Goal: Task Accomplishment & Management: Use online tool/utility

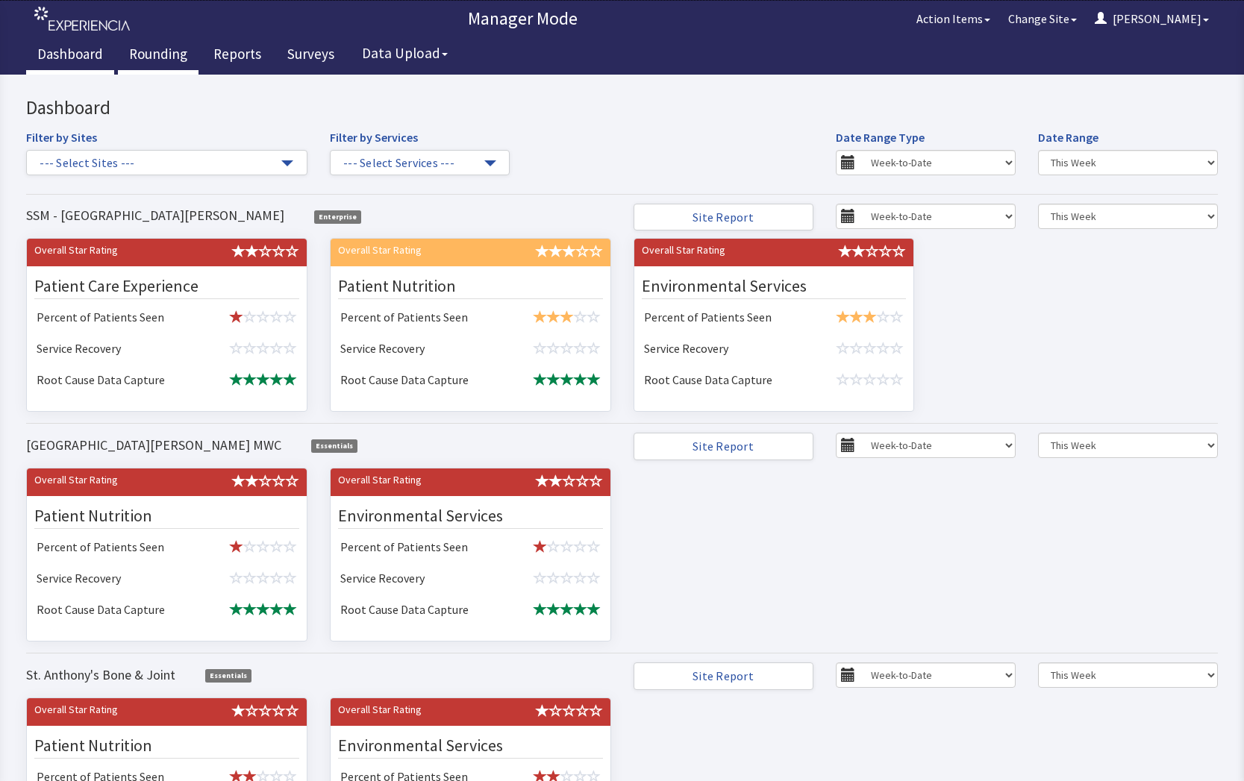
click at [162, 53] on link "Rounding" at bounding box center [158, 55] width 81 height 37
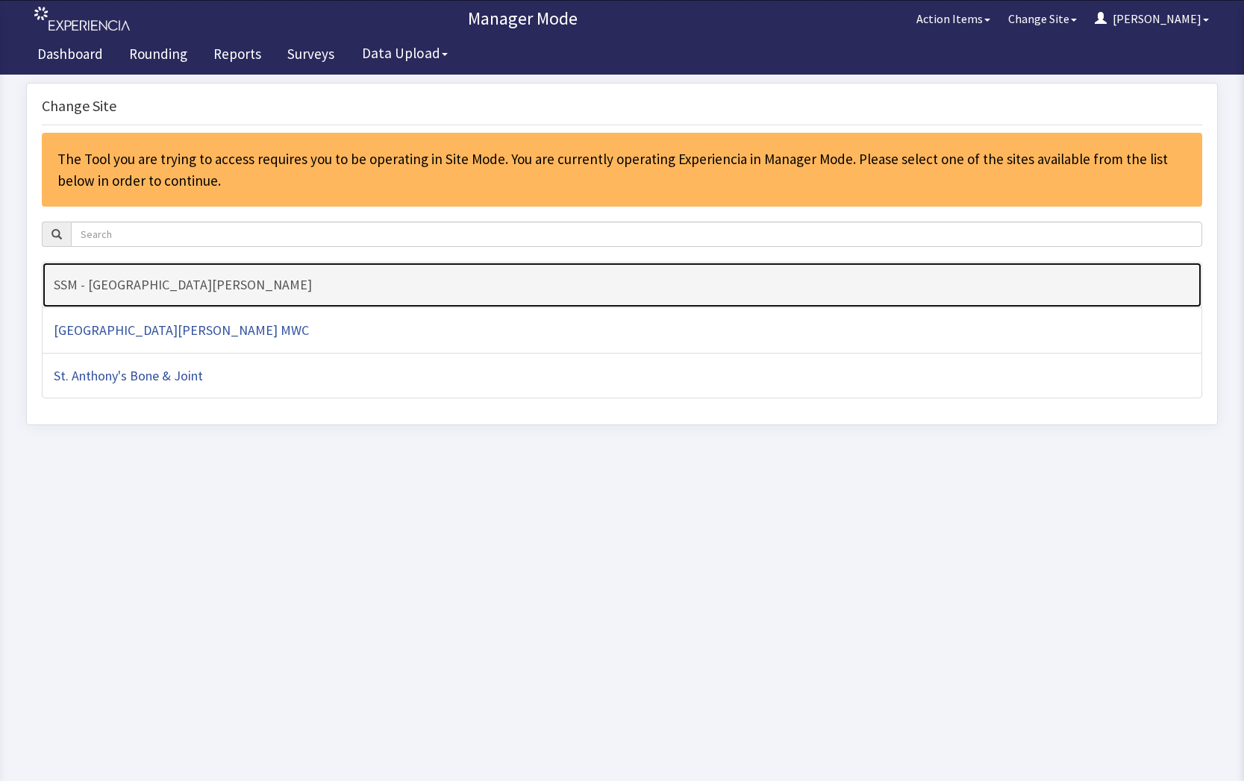
click at [368, 279] on h4 "SSM - [GEOGRAPHIC_DATA][PERSON_NAME]" at bounding box center [622, 285] width 1137 height 15
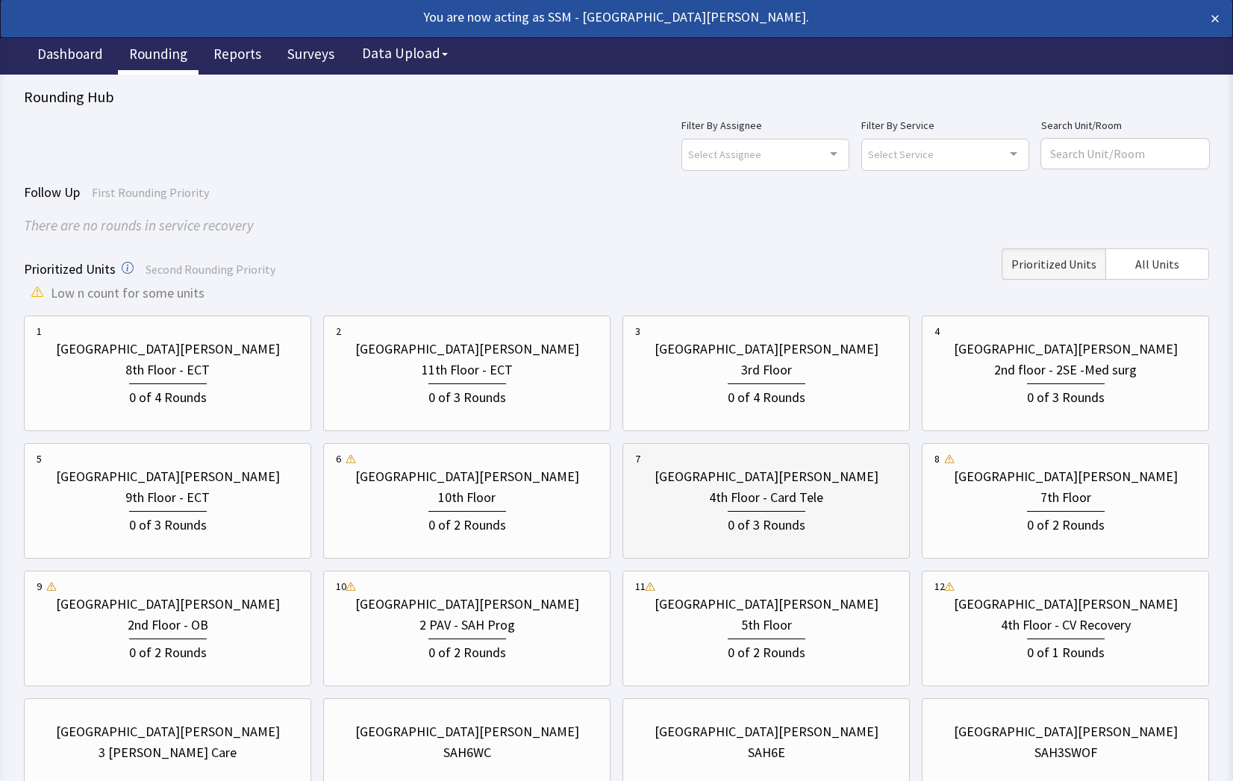
scroll to position [131, 0]
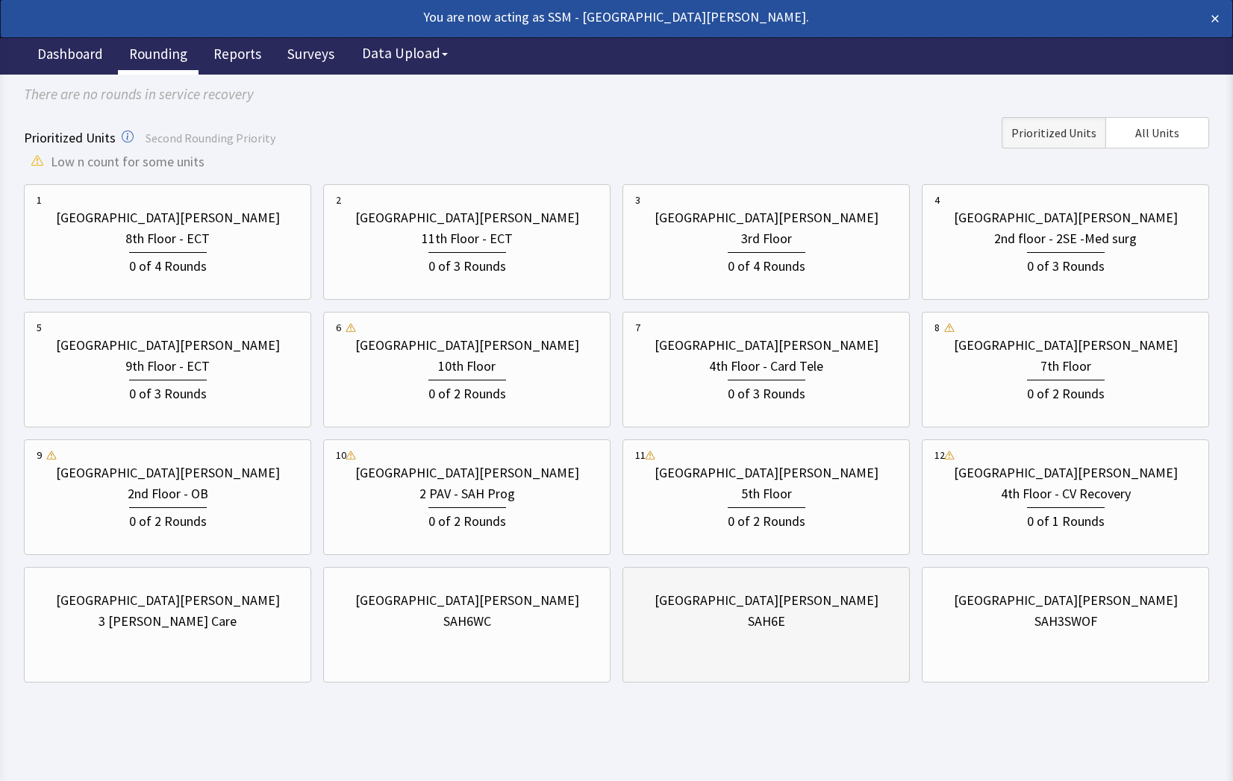
click at [738, 634] on div "St. Anthony Hospital SAH6E" at bounding box center [766, 611] width 262 height 72
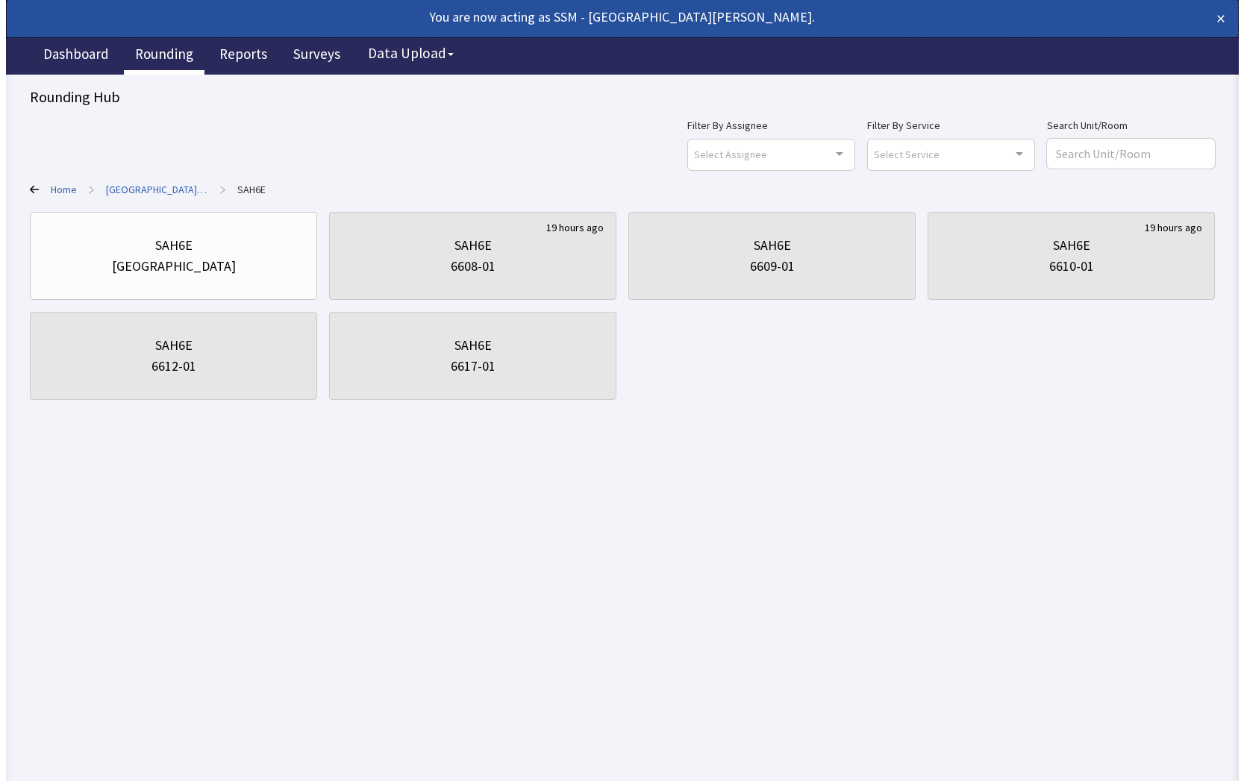
scroll to position [0, 0]
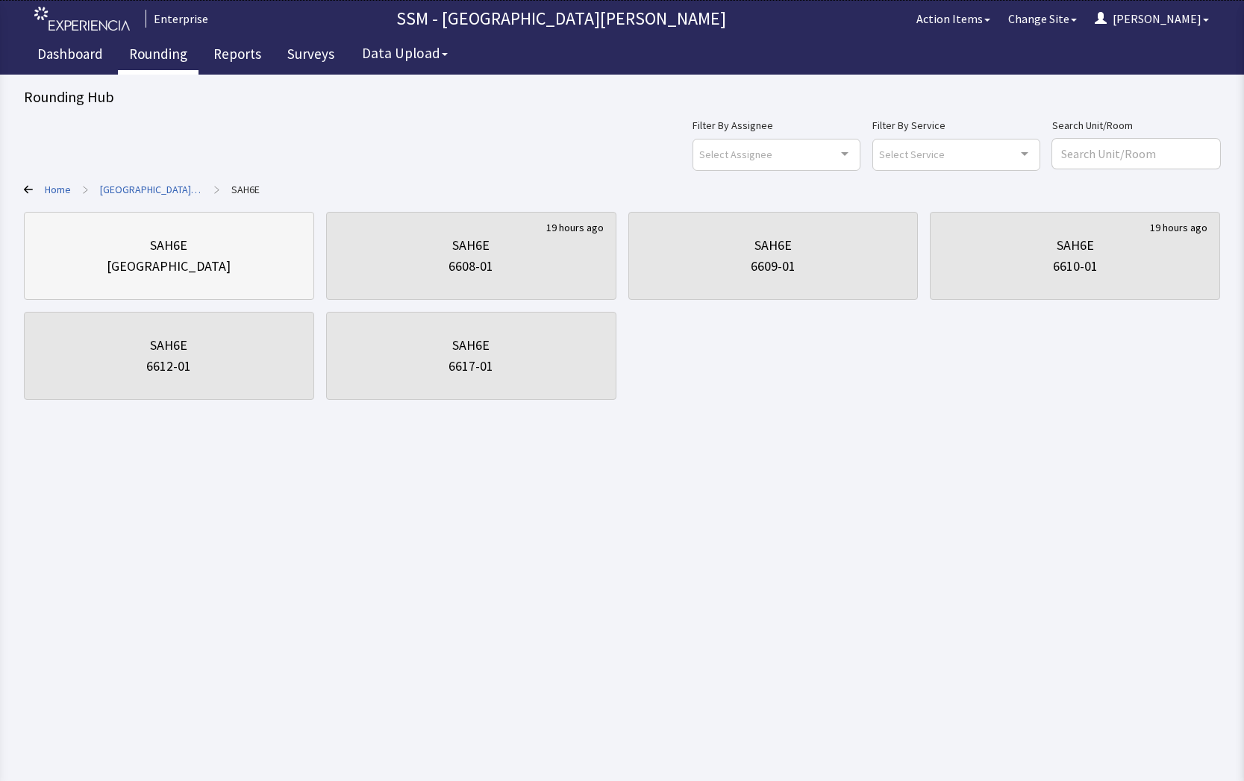
click at [231, 257] on div "[GEOGRAPHIC_DATA]" at bounding box center [169, 266] width 265 height 21
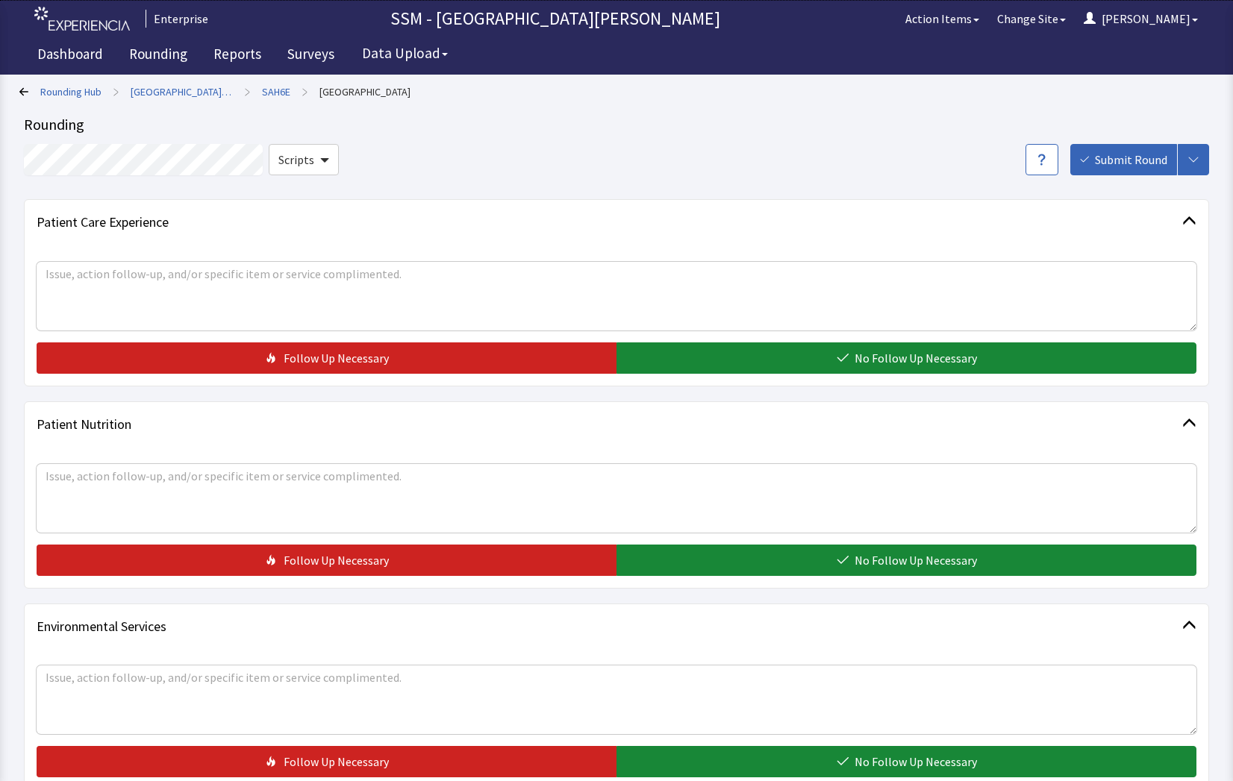
click at [17, 90] on div "Rounding Hub > [GEOGRAPHIC_DATA][PERSON_NAME] > SAH6E > Nurse Station Rounding …" at bounding box center [616, 418] width 1233 height 837
click at [26, 93] on icon at bounding box center [23, 91] width 9 height 9
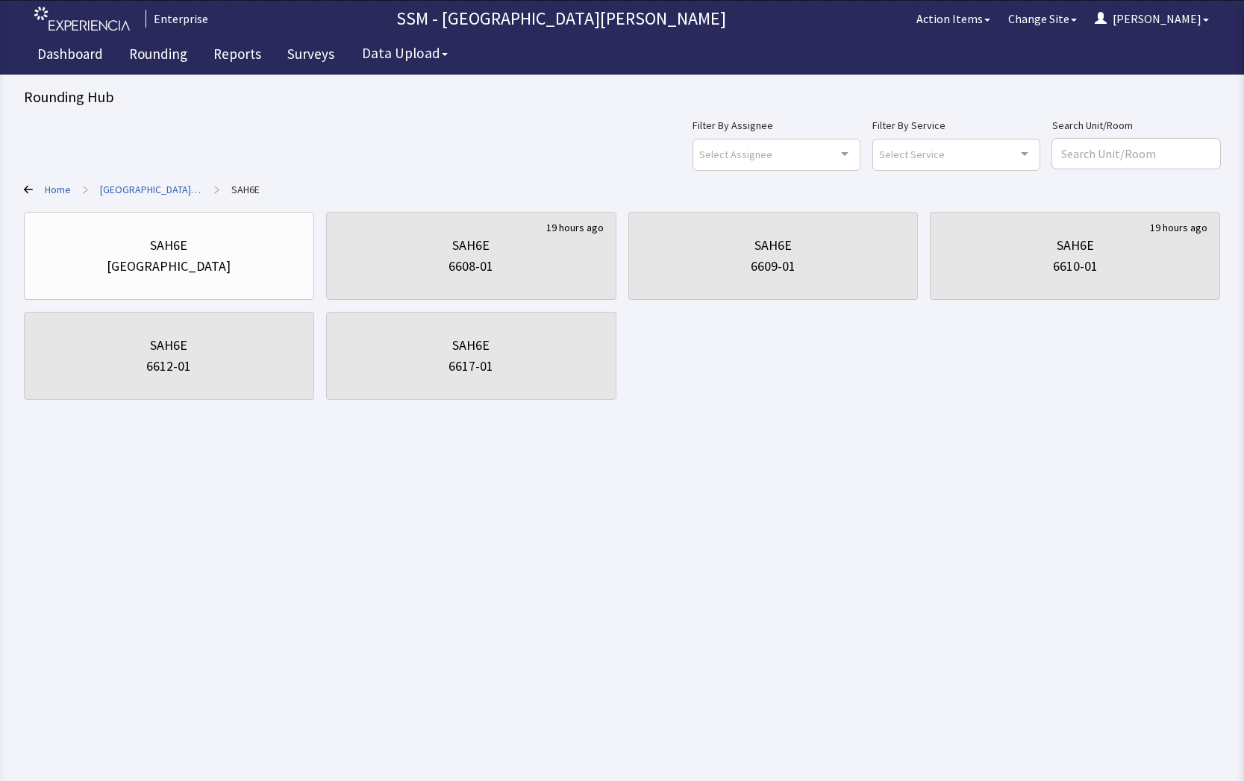
click at [22, 189] on div "Rounding Hub Filter By Assignee Select Assignee Clear Selection Dorothy Littlet…" at bounding box center [622, 200] width 1244 height 400
click at [28, 192] on icon at bounding box center [28, 189] width 9 height 9
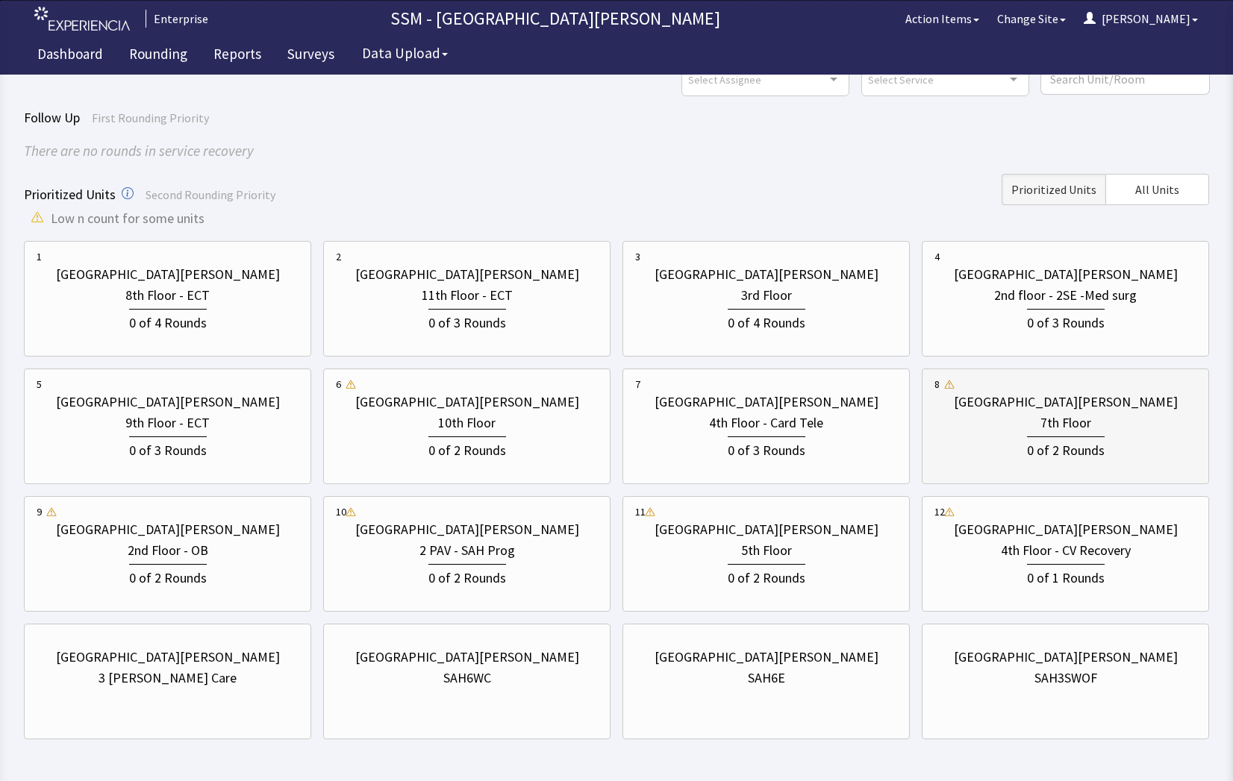
scroll to position [131, 0]
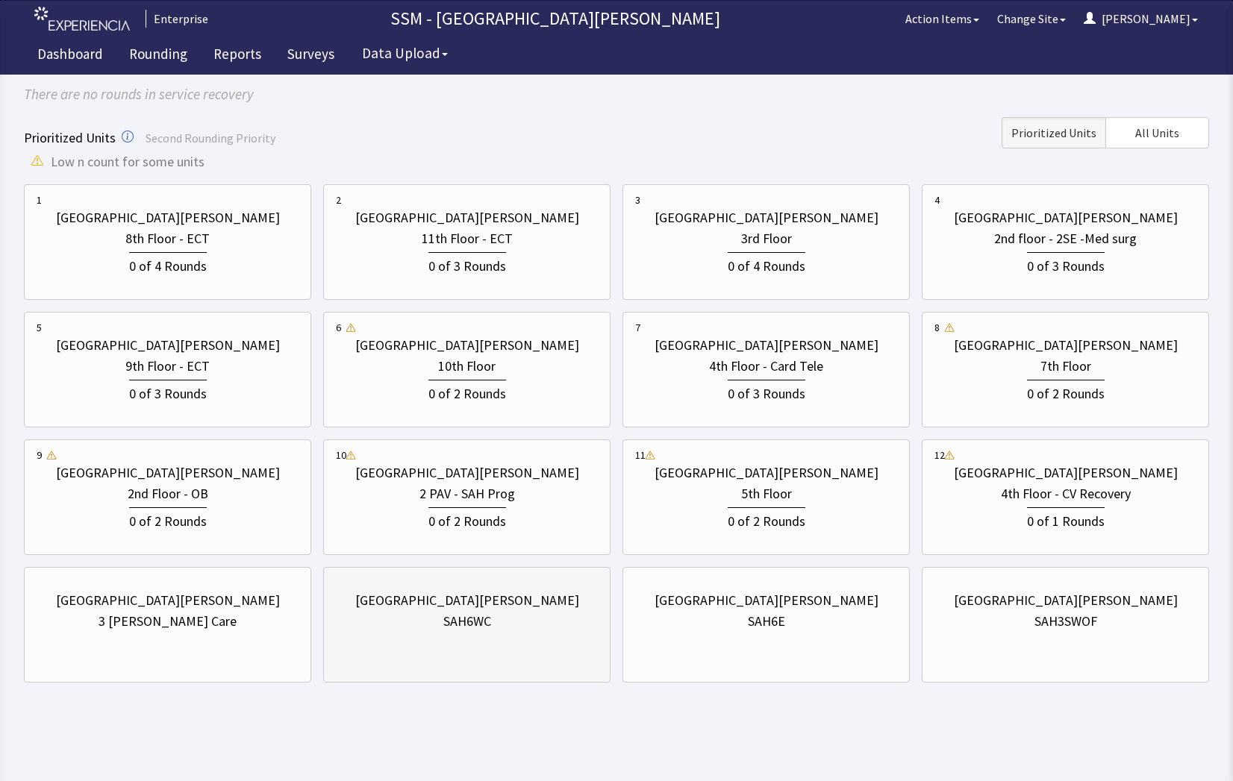
click at [487, 643] on div "St. Anthony Hospital SAH6WC" at bounding box center [467, 611] width 262 height 72
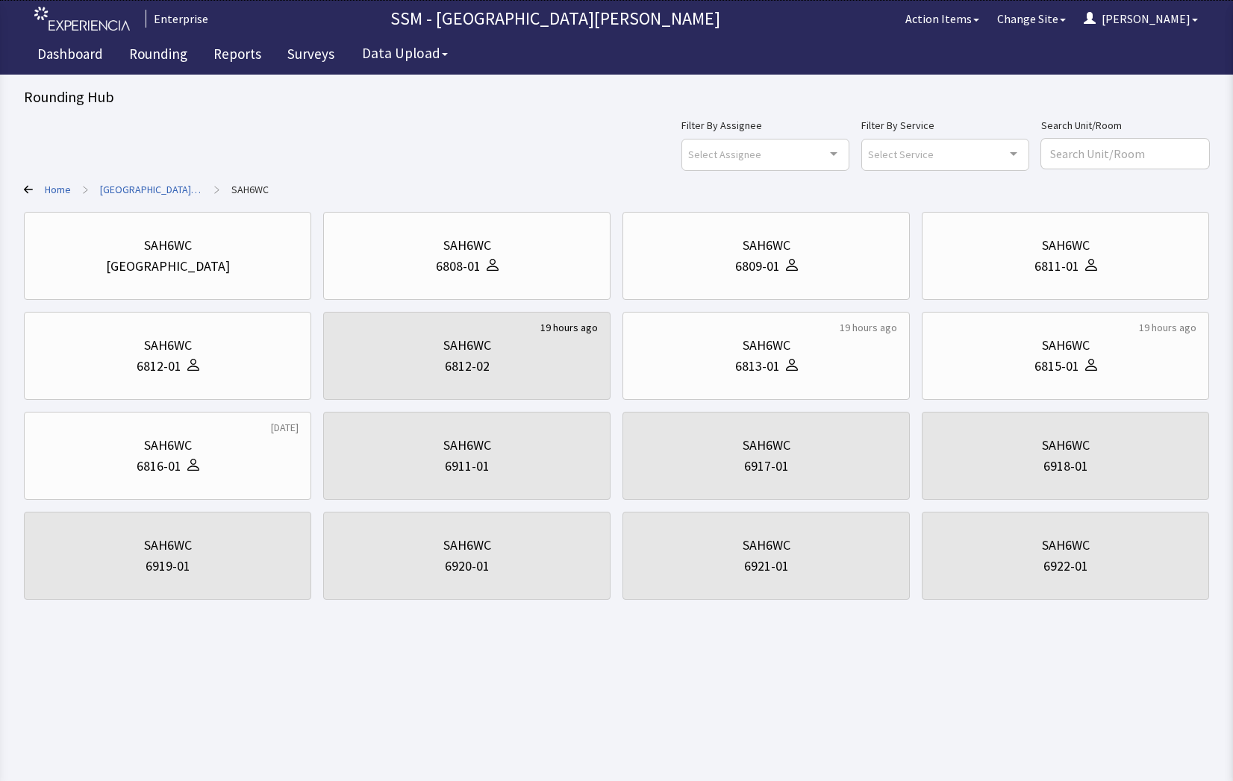
scroll to position [0, 0]
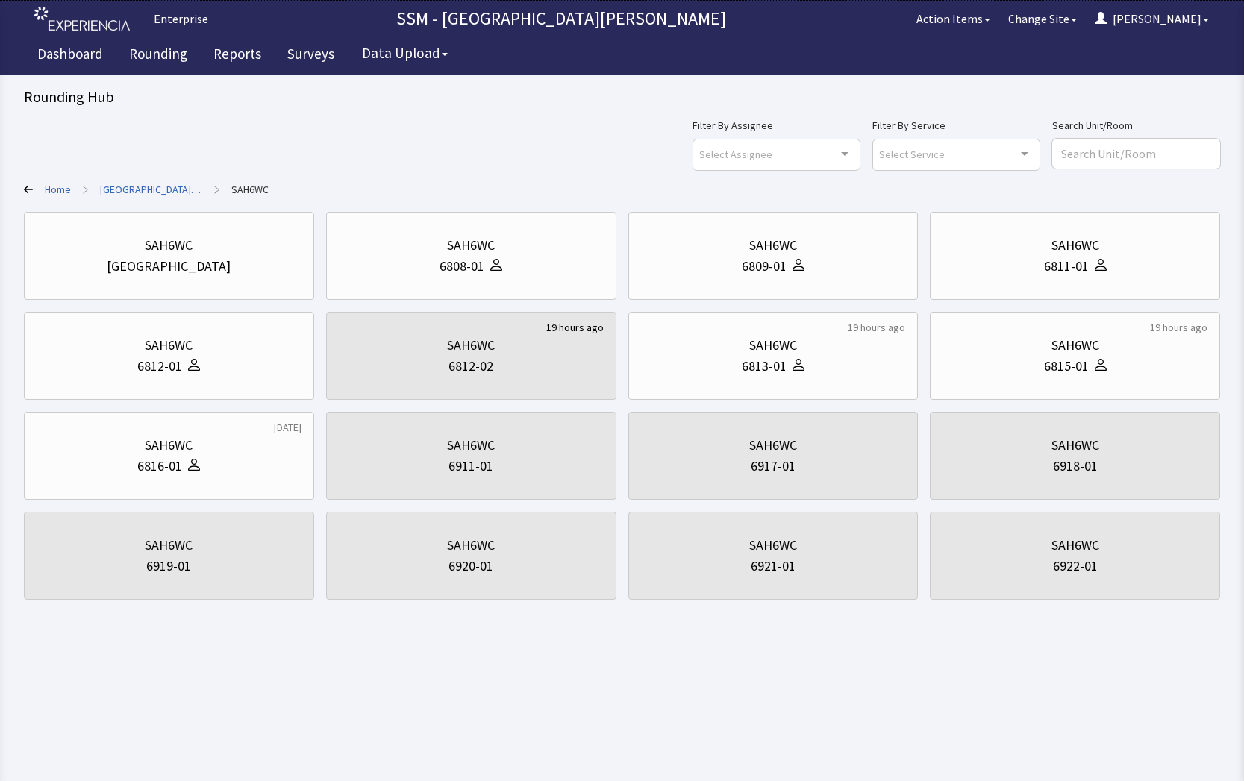
click at [24, 187] on icon at bounding box center [28, 189] width 9 height 9
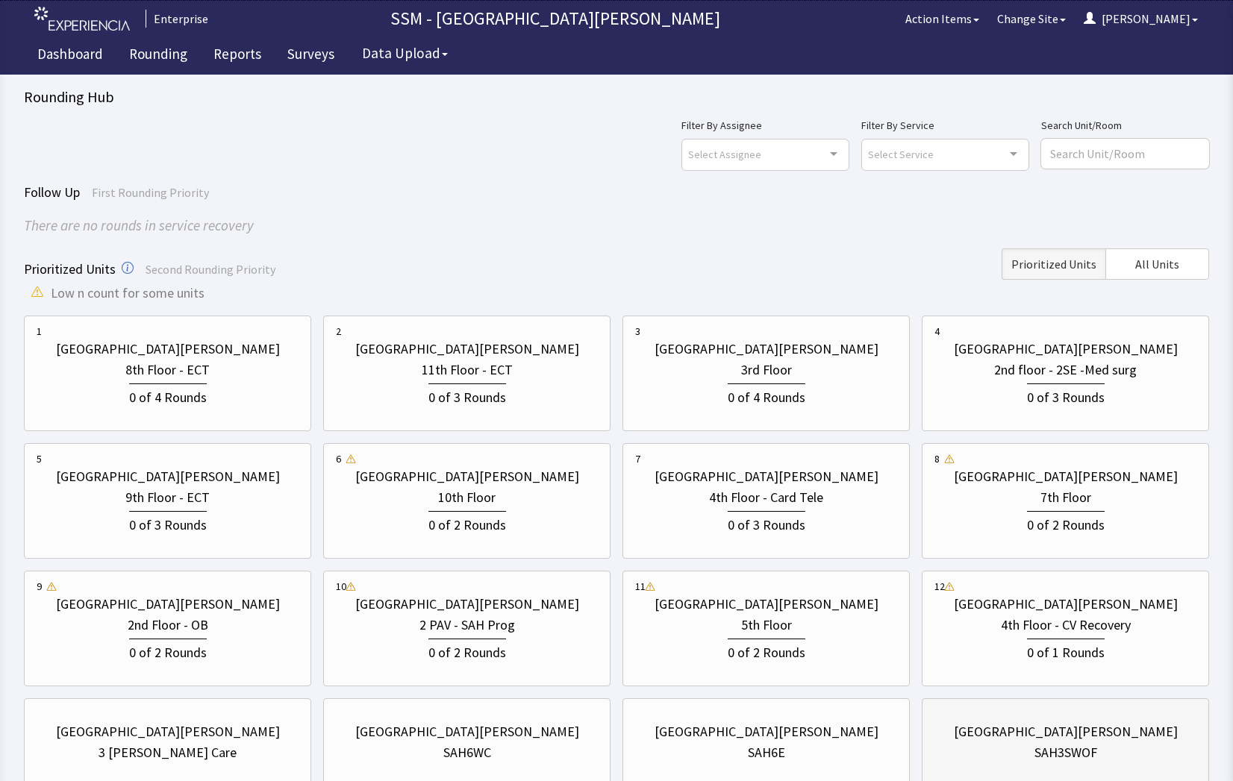
scroll to position [131, 0]
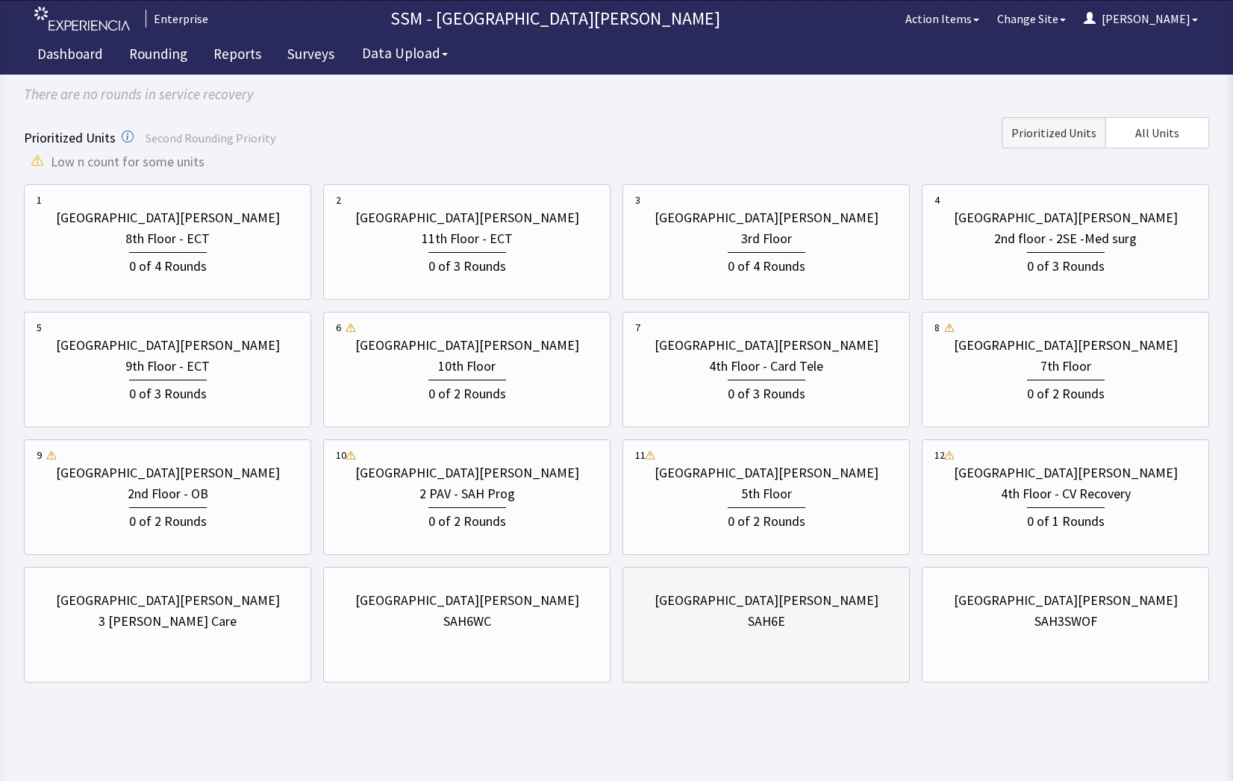
click at [770, 646] on div "St. Anthony Hospital SAH6E" at bounding box center [766, 611] width 262 height 72
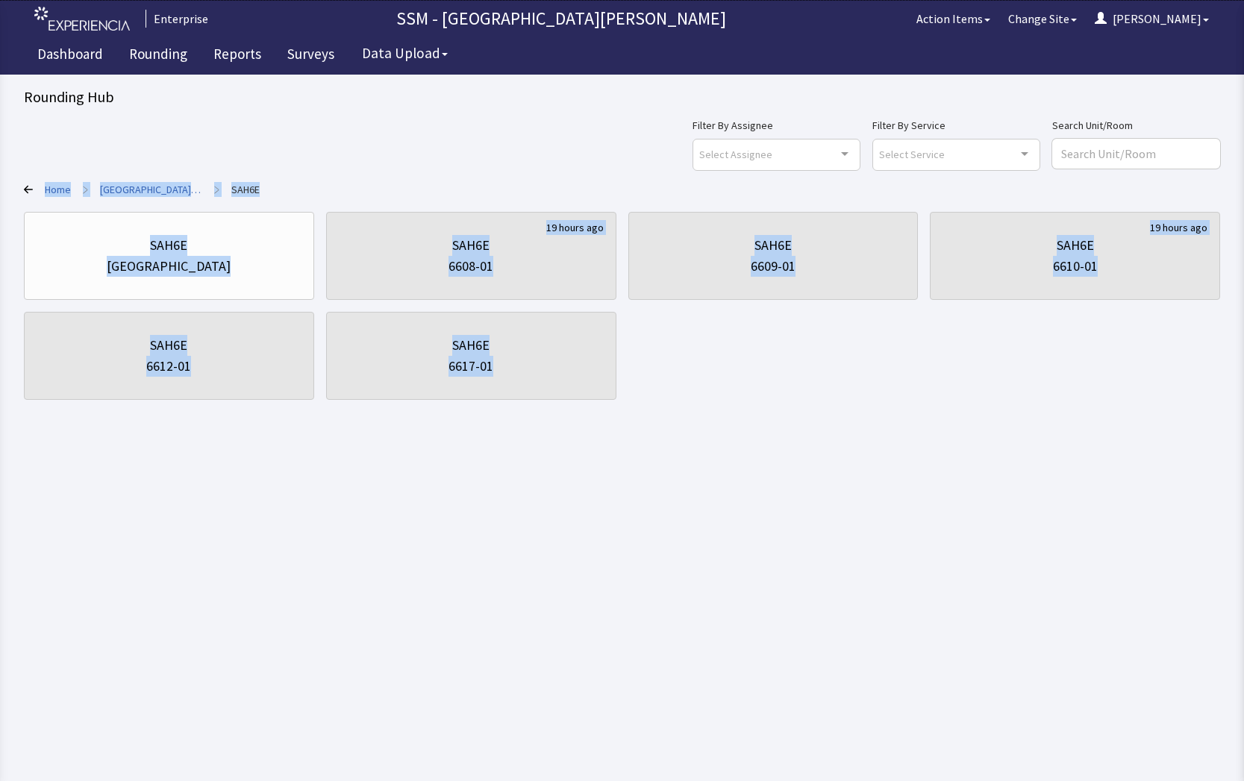
click at [770, 646] on html "Enterprise SSM - St. Anthony Hospital Action Items Change Site Dorothy Menu Men…" at bounding box center [622, 390] width 1244 height 781
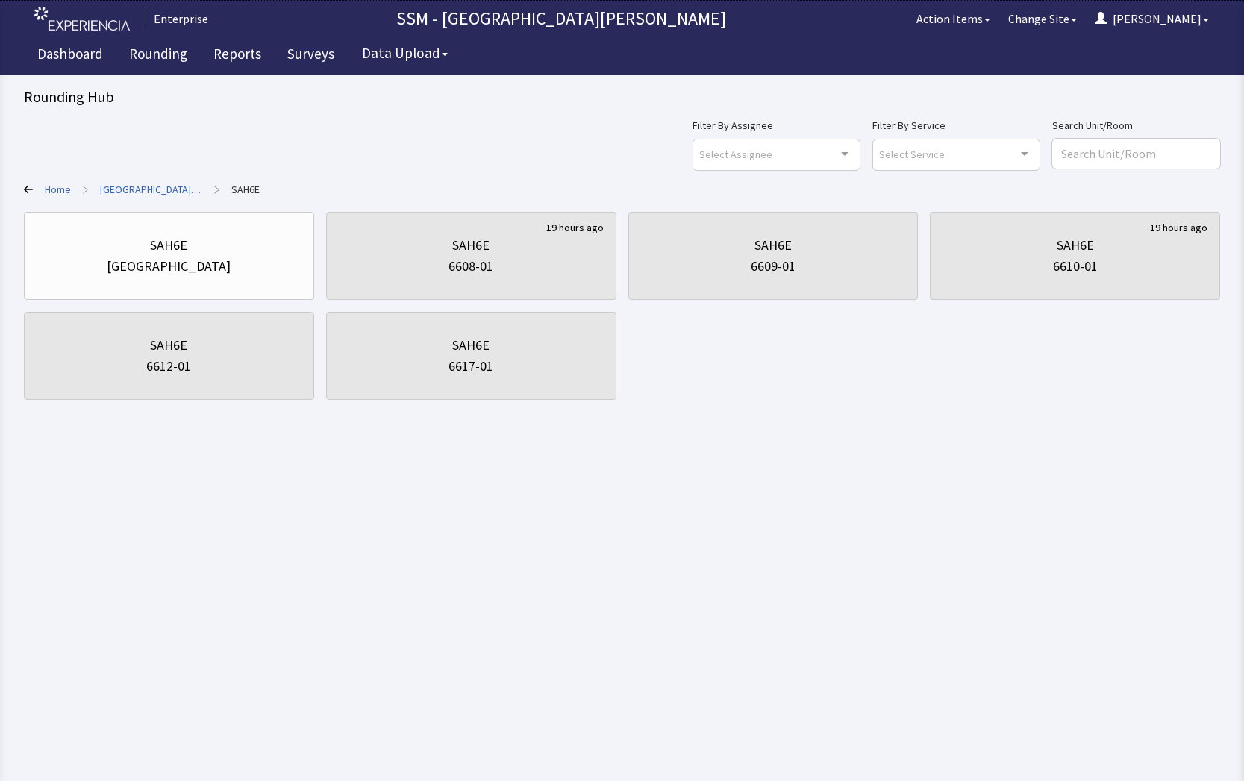
click at [26, 189] on icon at bounding box center [28, 189] width 9 height 9
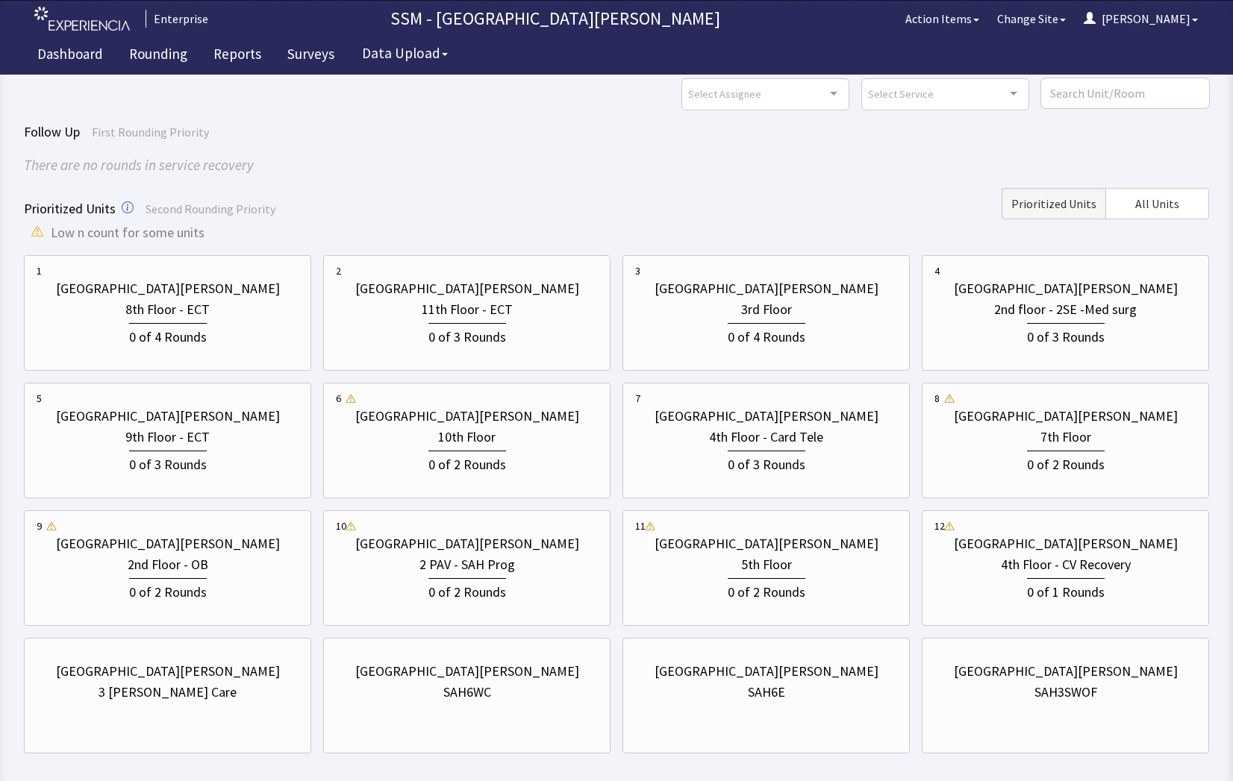
scroll to position [131, 0]
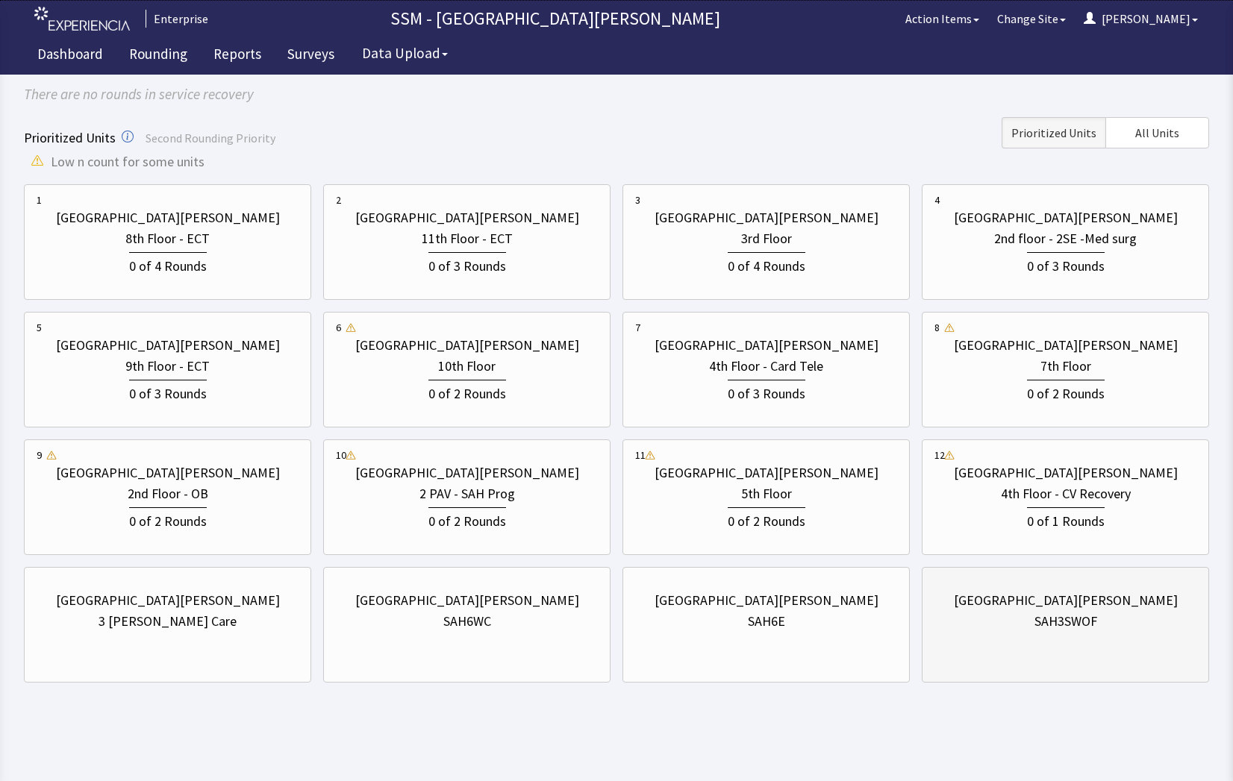
click at [1055, 634] on div "St. Anthony Hospital SAH3SWOF" at bounding box center [1065, 611] width 262 height 72
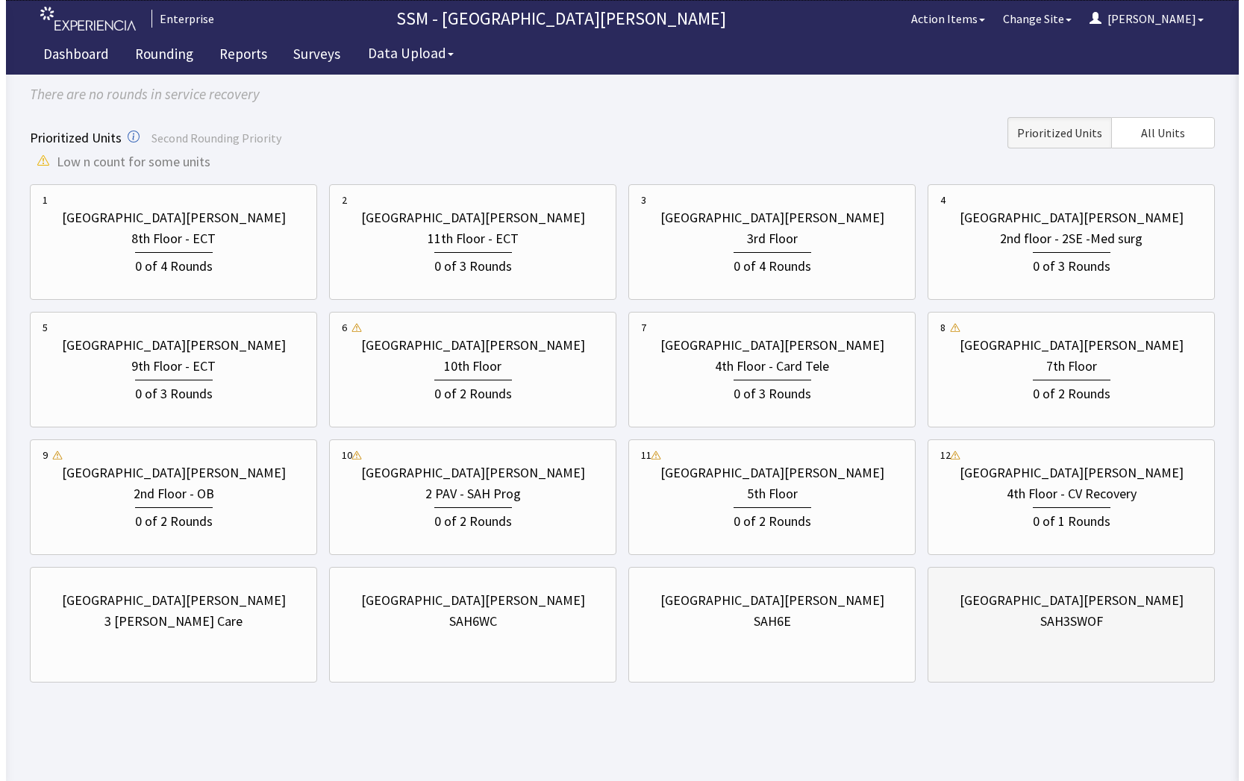
scroll to position [0, 0]
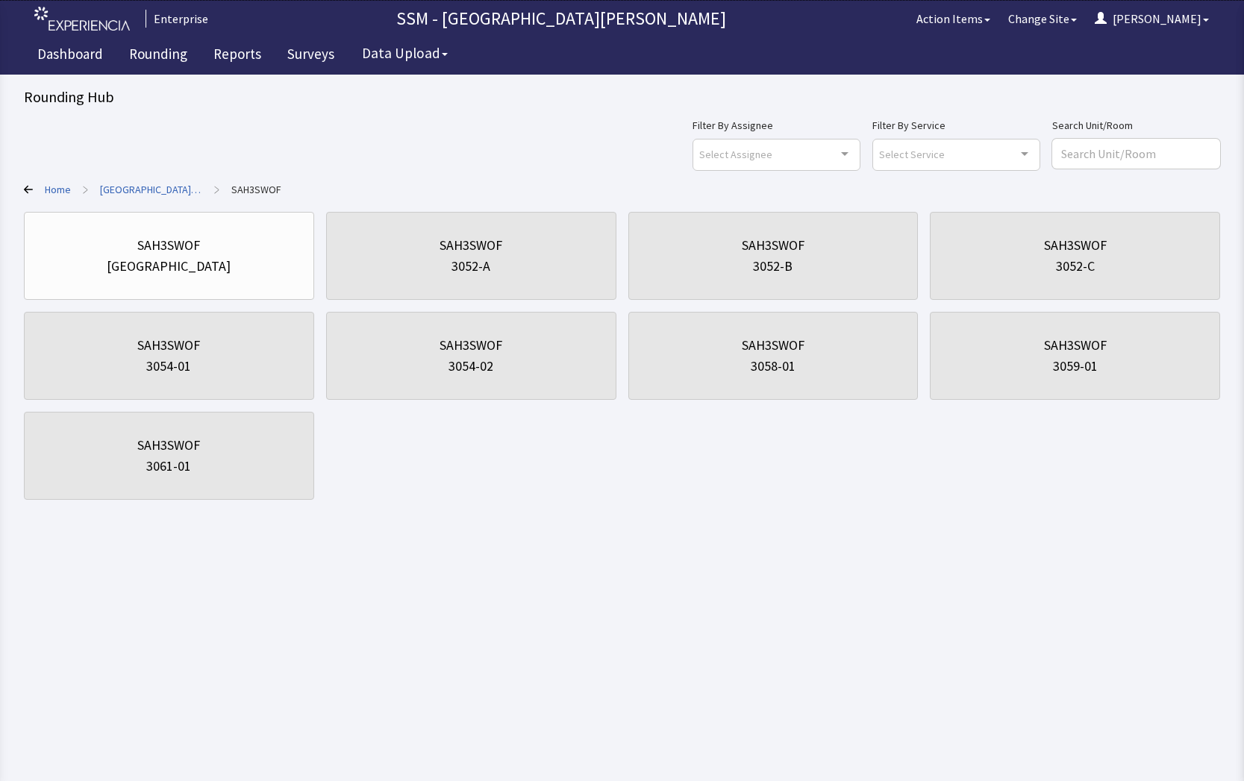
click at [310, 146] on div "Filter By Assignee Select Assignee Clear Selection Dorothy Littleton Allan Bell…" at bounding box center [622, 143] width 1196 height 54
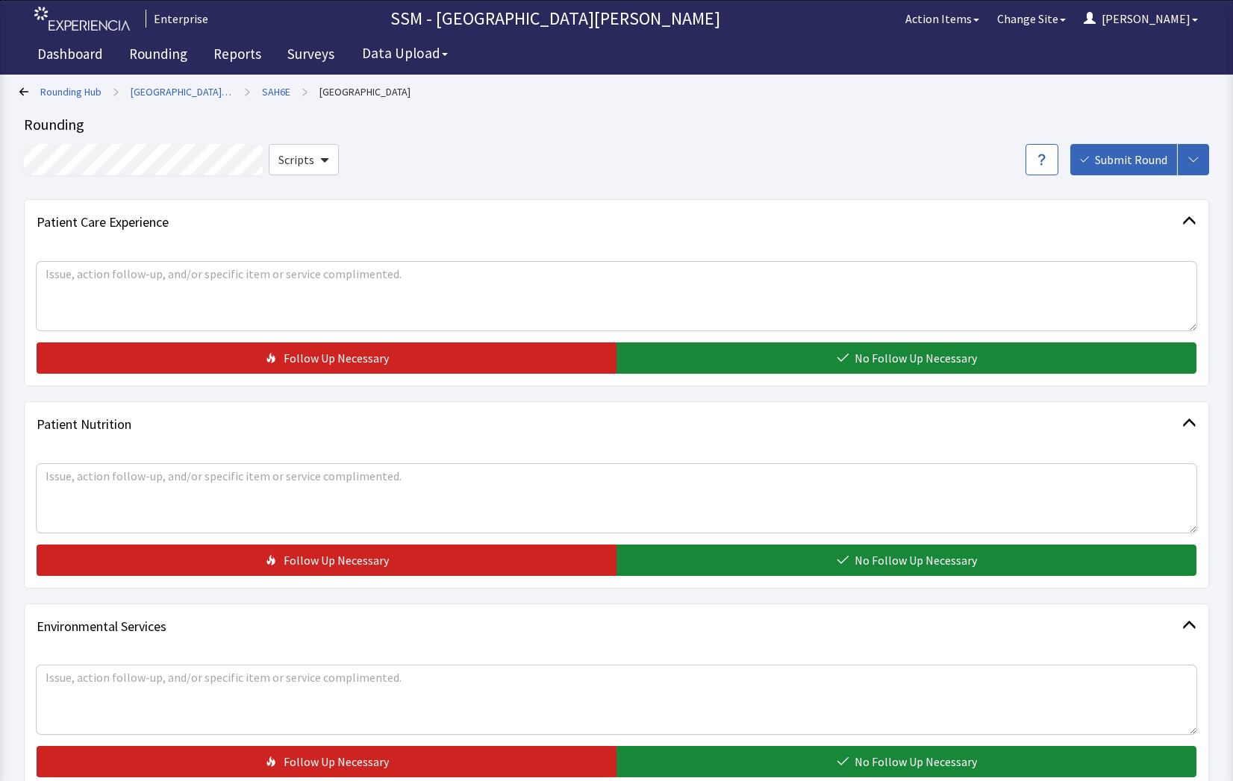
click at [19, 93] on icon at bounding box center [23, 91] width 9 height 9
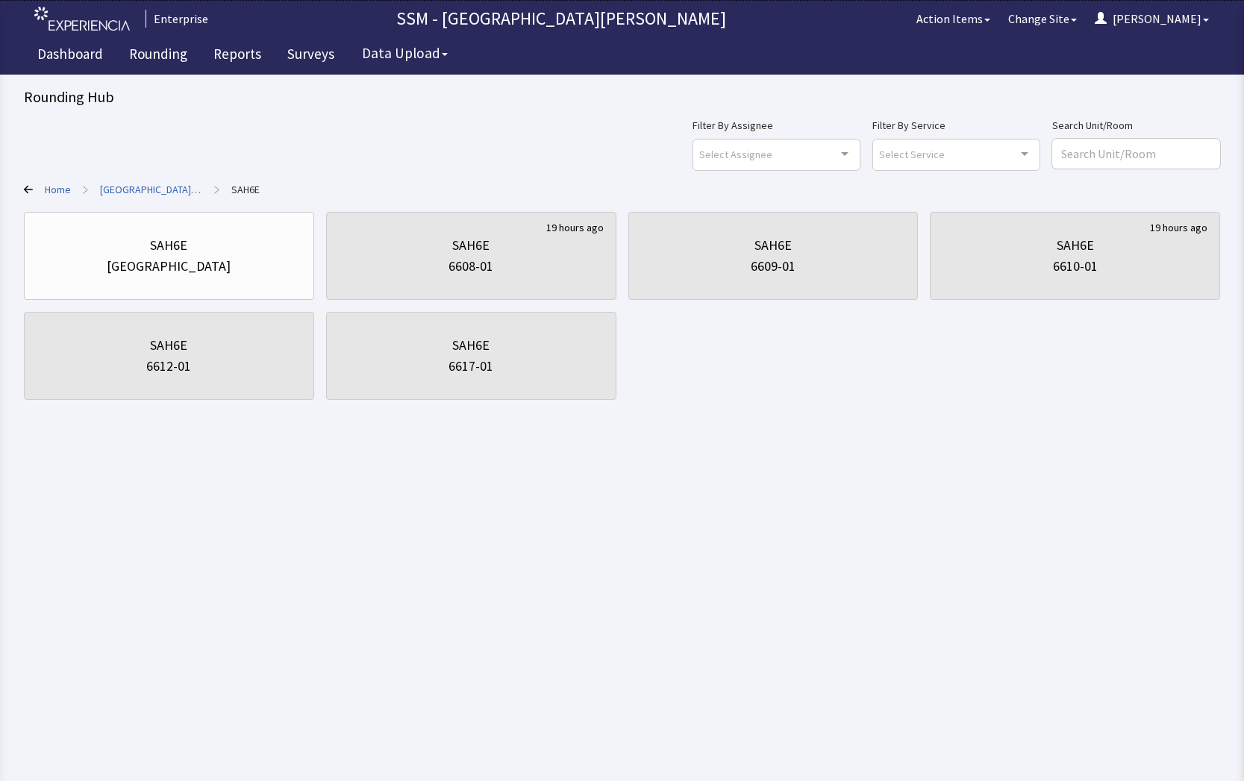
click at [767, 538] on html "Enterprise SSM - St. [PERSON_NAME] Hospital Action Items Change Site [PERSON_NA…" at bounding box center [622, 390] width 1244 height 781
